Goal: Book appointment/travel/reservation

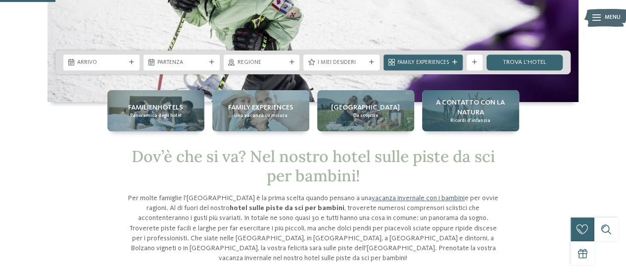
scroll to position [191, 0]
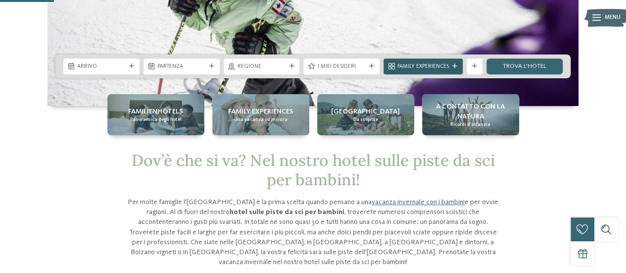
click at [450, 66] on div "Family Experiences" at bounding box center [422, 66] width 55 height 8
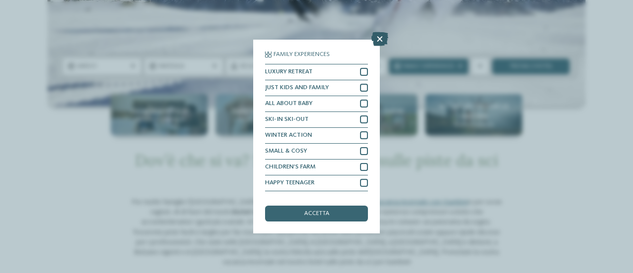
click at [381, 36] on icon at bounding box center [380, 39] width 17 height 14
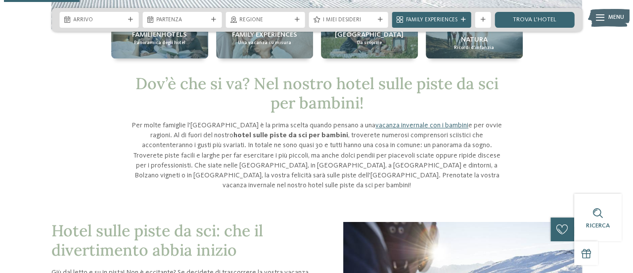
scroll to position [267, 0]
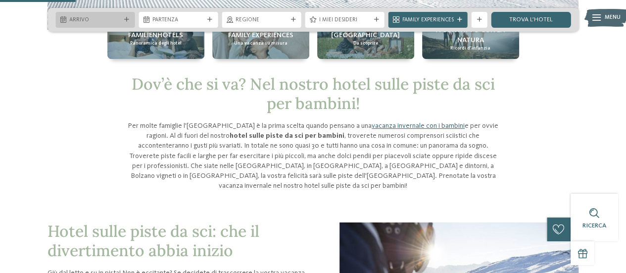
click at [126, 17] on icon at bounding box center [126, 19] width 5 height 5
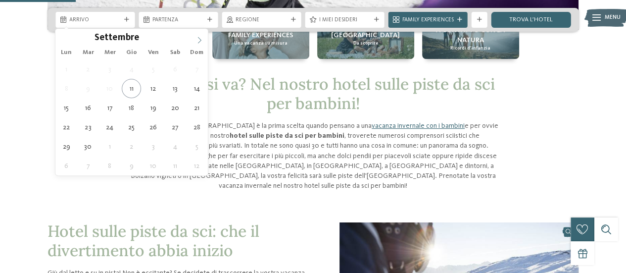
click at [201, 42] on icon at bounding box center [199, 40] width 7 height 7
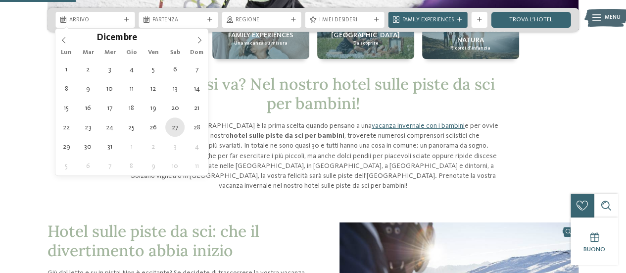
type div "[DATE]"
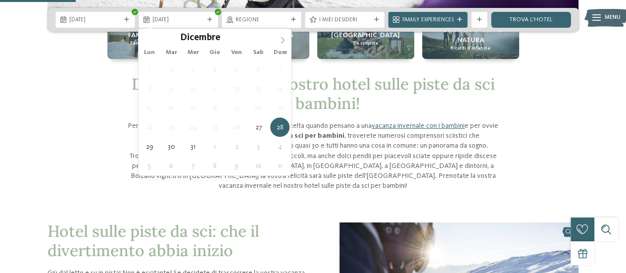
type input "****"
click at [282, 41] on icon at bounding box center [282, 40] width 7 height 7
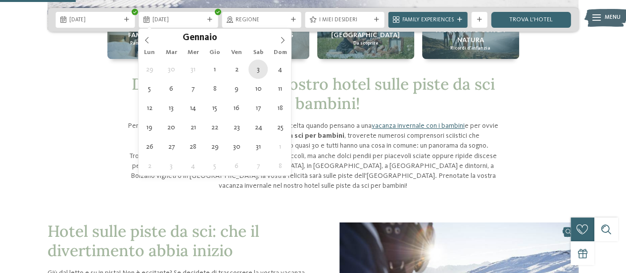
type div "[DATE]"
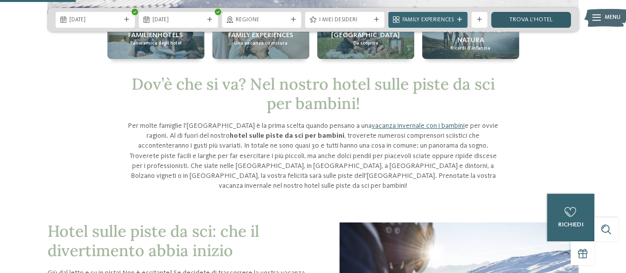
click at [530, 20] on link "trova l’hotel" at bounding box center [530, 20] width 79 height 16
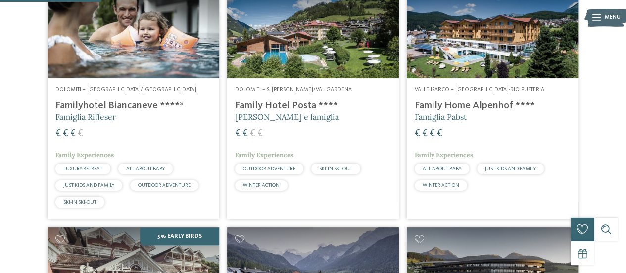
scroll to position [322, 0]
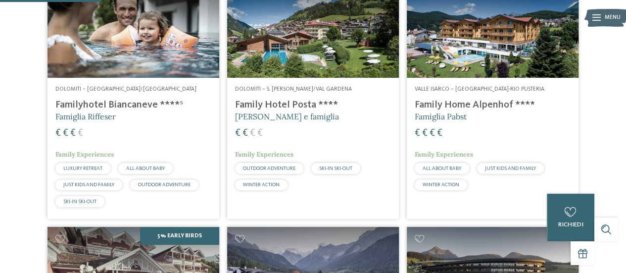
click at [130, 104] on h4 "Familyhotel Biancaneve ****ˢ" at bounding box center [133, 105] width 156 height 12
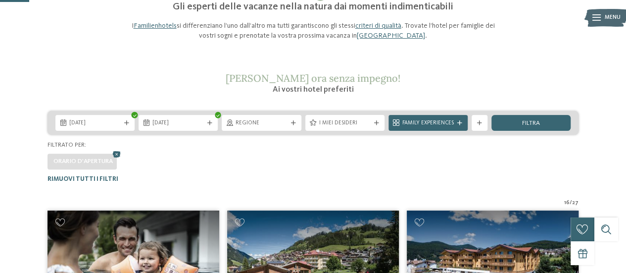
scroll to position [93, 0]
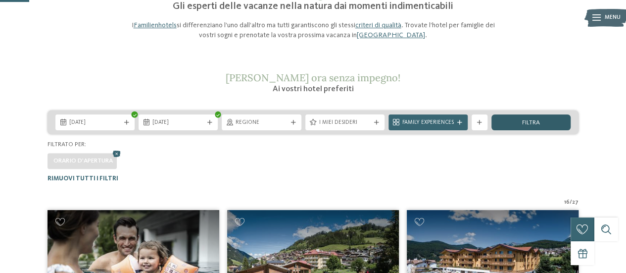
click at [527, 124] on span "filtra" at bounding box center [531, 123] width 18 height 6
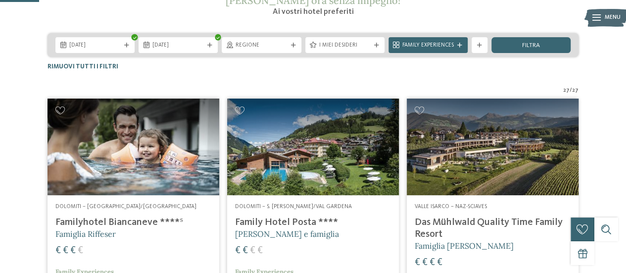
scroll to position [170, 0]
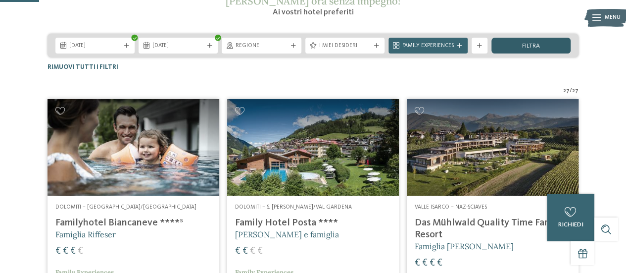
click at [514, 42] on div "filtra" at bounding box center [530, 46] width 79 height 16
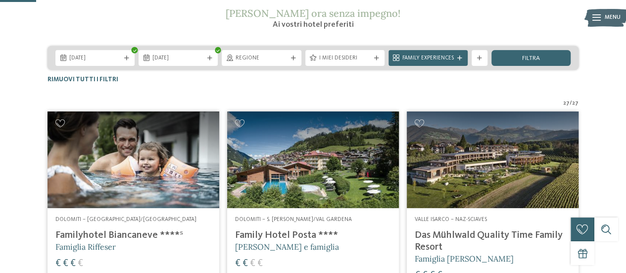
scroll to position [157, 0]
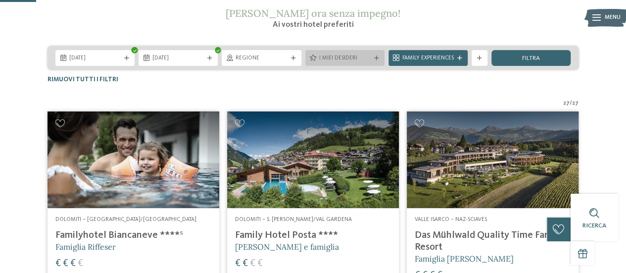
click at [362, 57] on span "I miei desideri" at bounding box center [344, 58] width 51 height 8
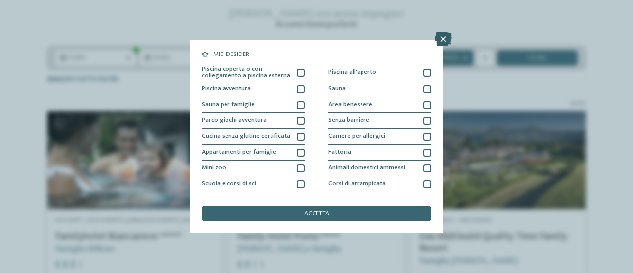
click at [446, 36] on icon at bounding box center [443, 39] width 17 height 14
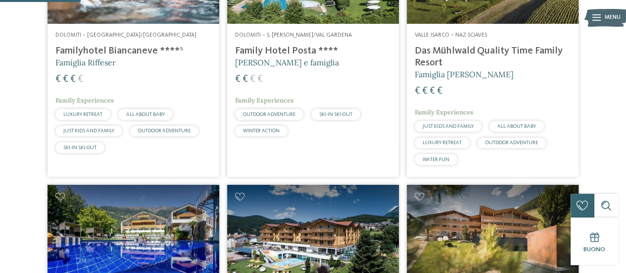
scroll to position [340, 0]
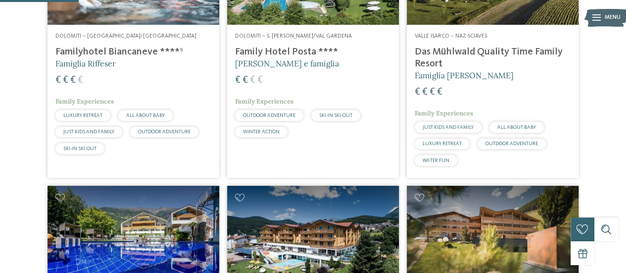
click at [103, 132] on span "JUST KIDS AND FAMILY" at bounding box center [88, 131] width 51 height 5
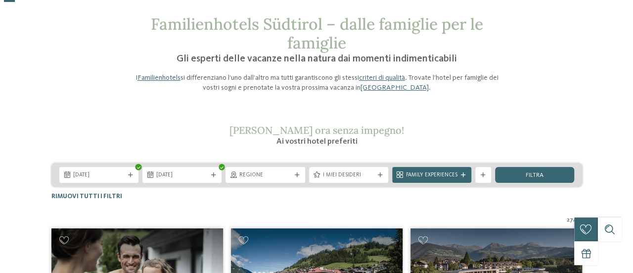
scroll to position [55, 0]
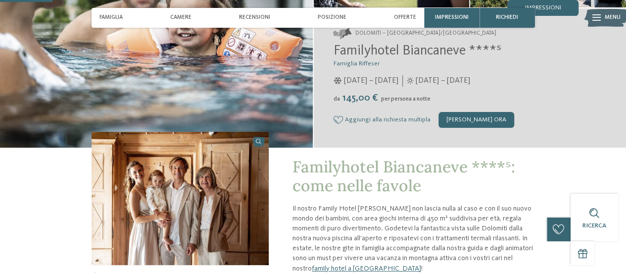
scroll to position [234, 0]
